Goal: Navigation & Orientation: Find specific page/section

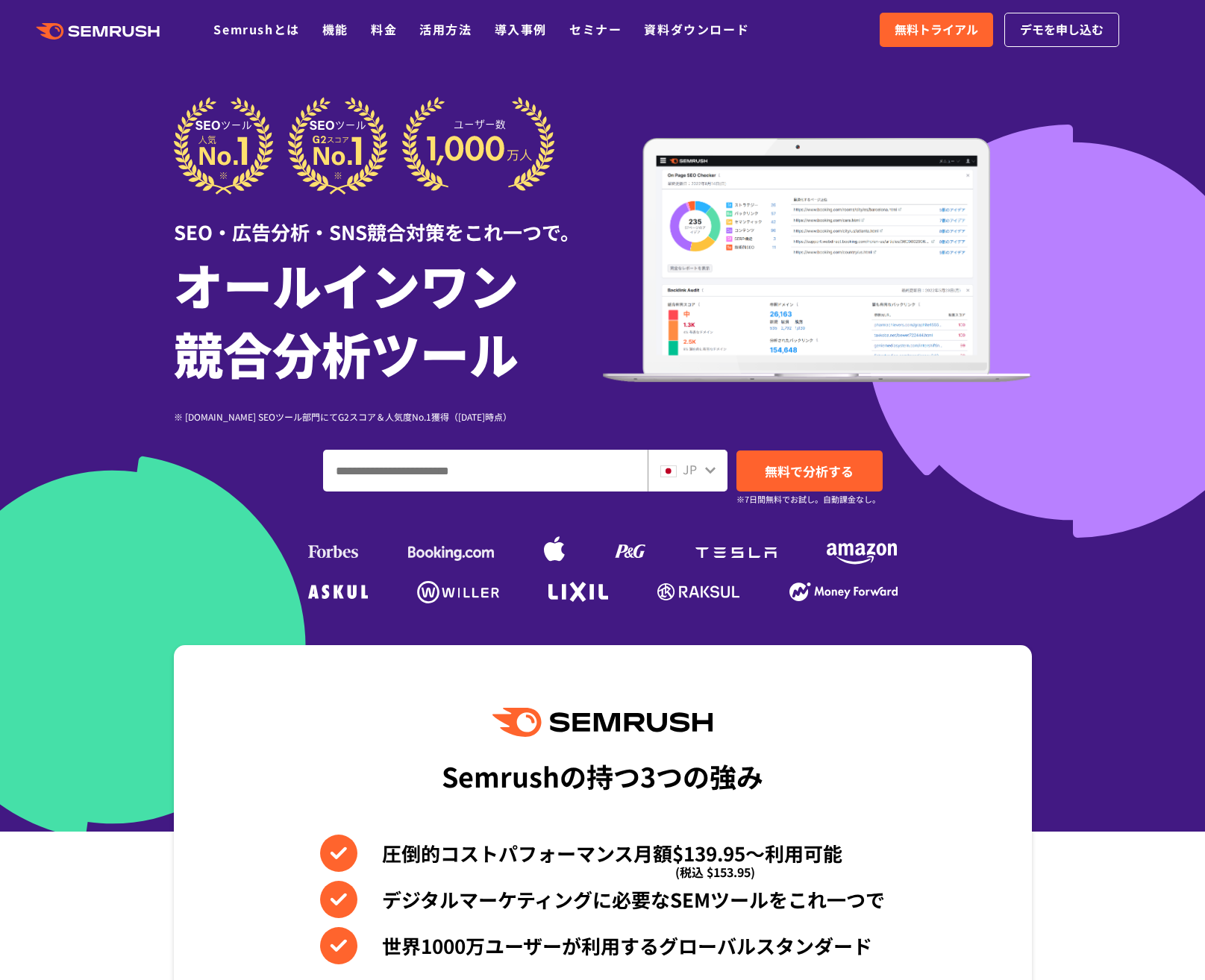
click at [973, 671] on div "Semrushの持つ3つの強み 圧倒的コストパフォーマンス月額$139.95〜利用可能 (税込 $153.95) デジタルマーケティングに必要なSEMツールを…" at bounding box center [602, 898] width 858 height 507
click at [1055, 49] on div ".cls {fill: #FF642D;} .cls {fill: #FF642D;} Semrushとは 機能 料金 活用方法 導入事例 セミナー 資料ダウ…" at bounding box center [602, 29] width 1205 height 45
click at [136, 40] on icon ".cls {fill: #FF642D;}" at bounding box center [100, 30] width 169 height 16
click at [197, 239] on div "SEO・広告分析・SNS競合対策をこれ一つで。" at bounding box center [388, 220] width 429 height 51
